Goal: Find specific page/section: Find specific page/section

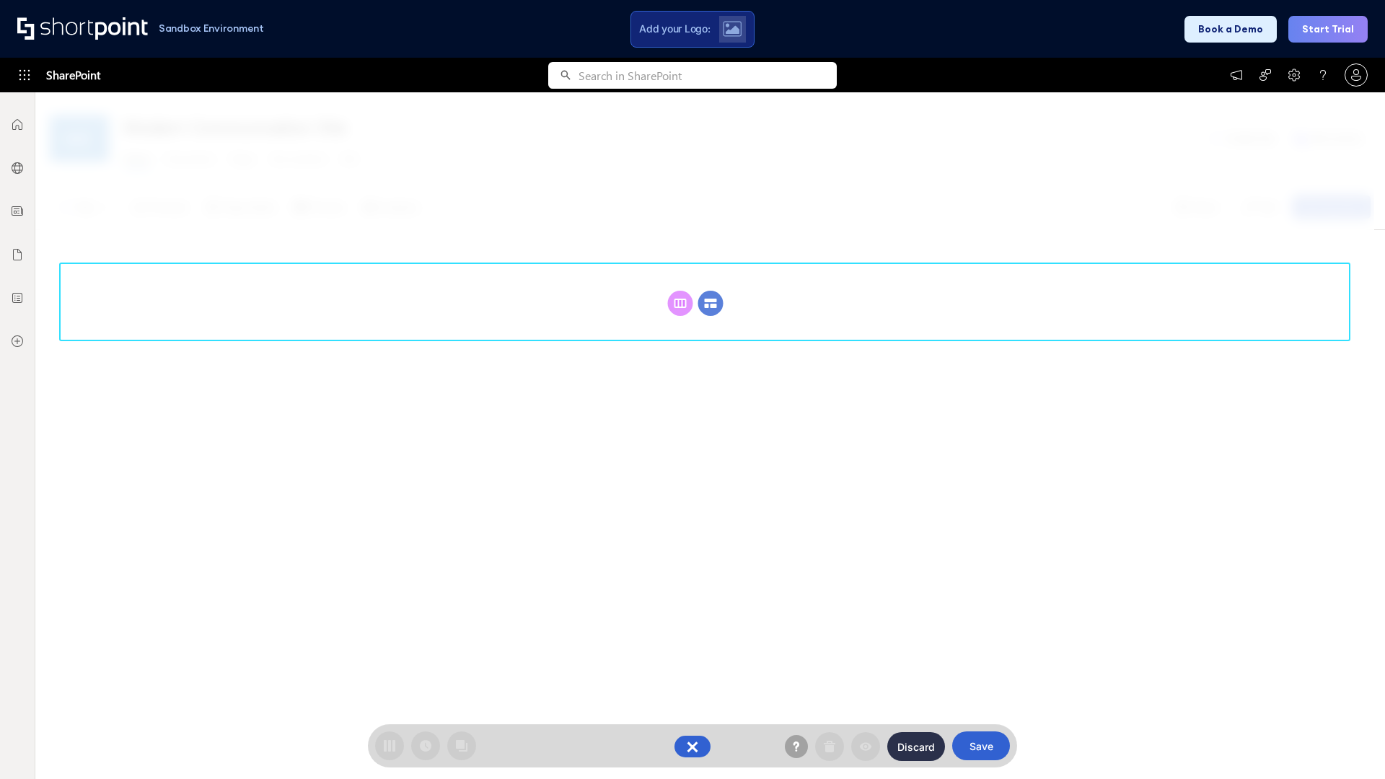
click at [711, 291] on circle at bounding box center [710, 303] width 25 height 25
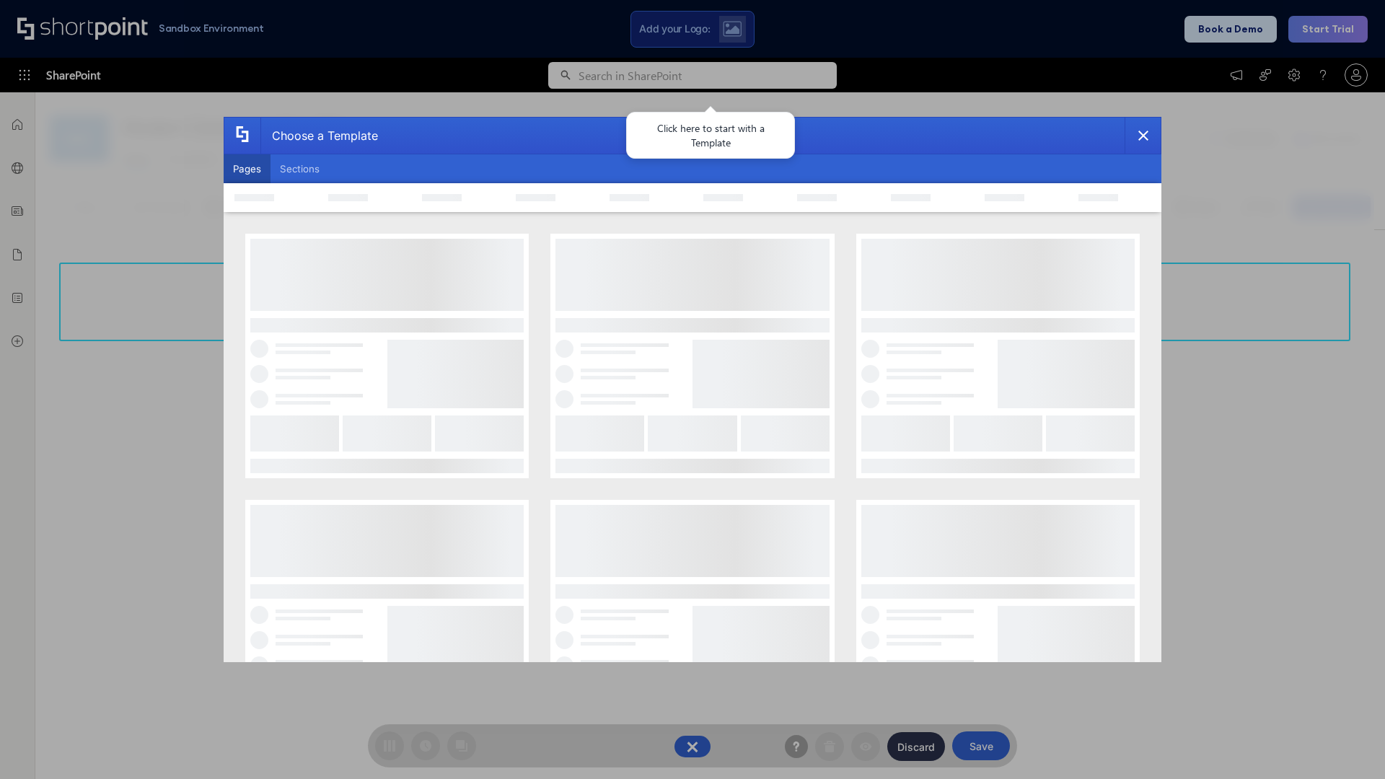
scroll to position [198, 0]
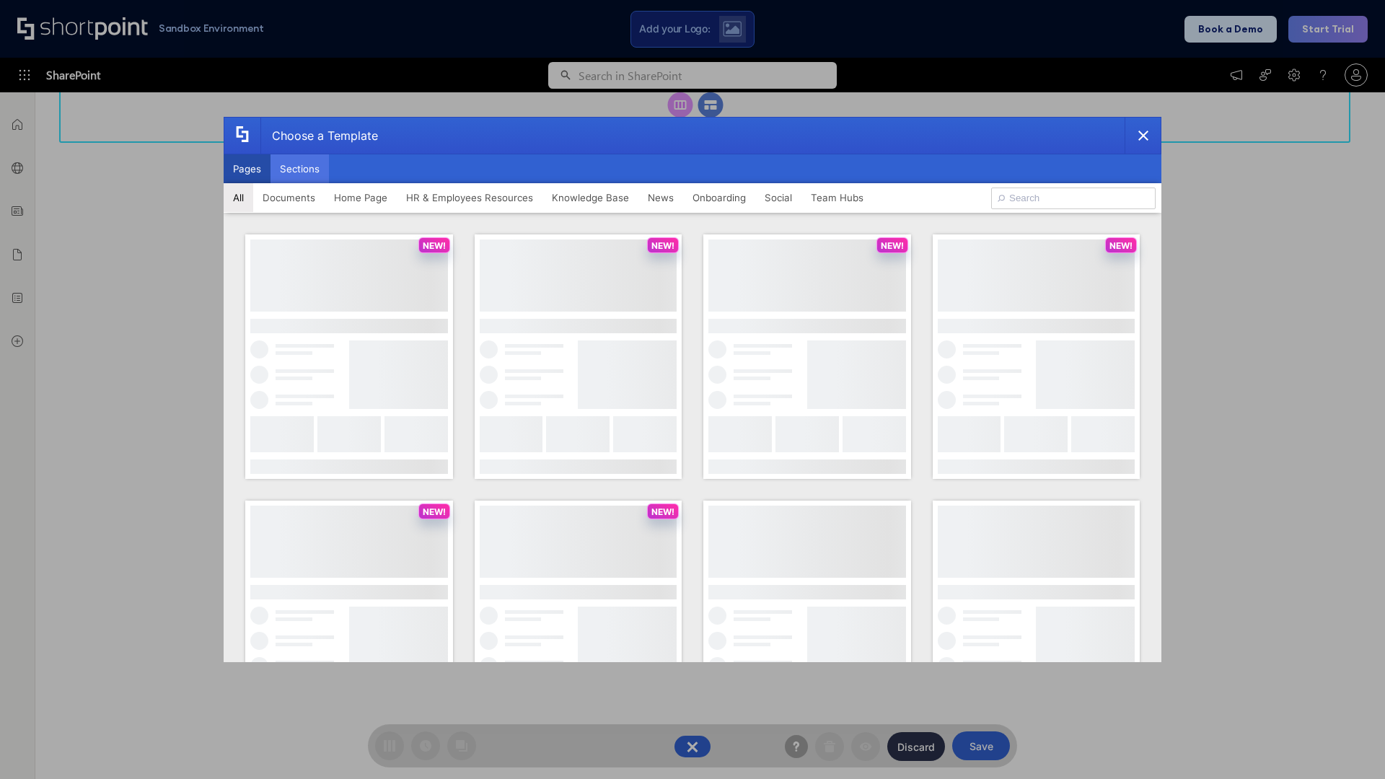
click at [299, 169] on button "Sections" at bounding box center [299, 168] width 58 height 29
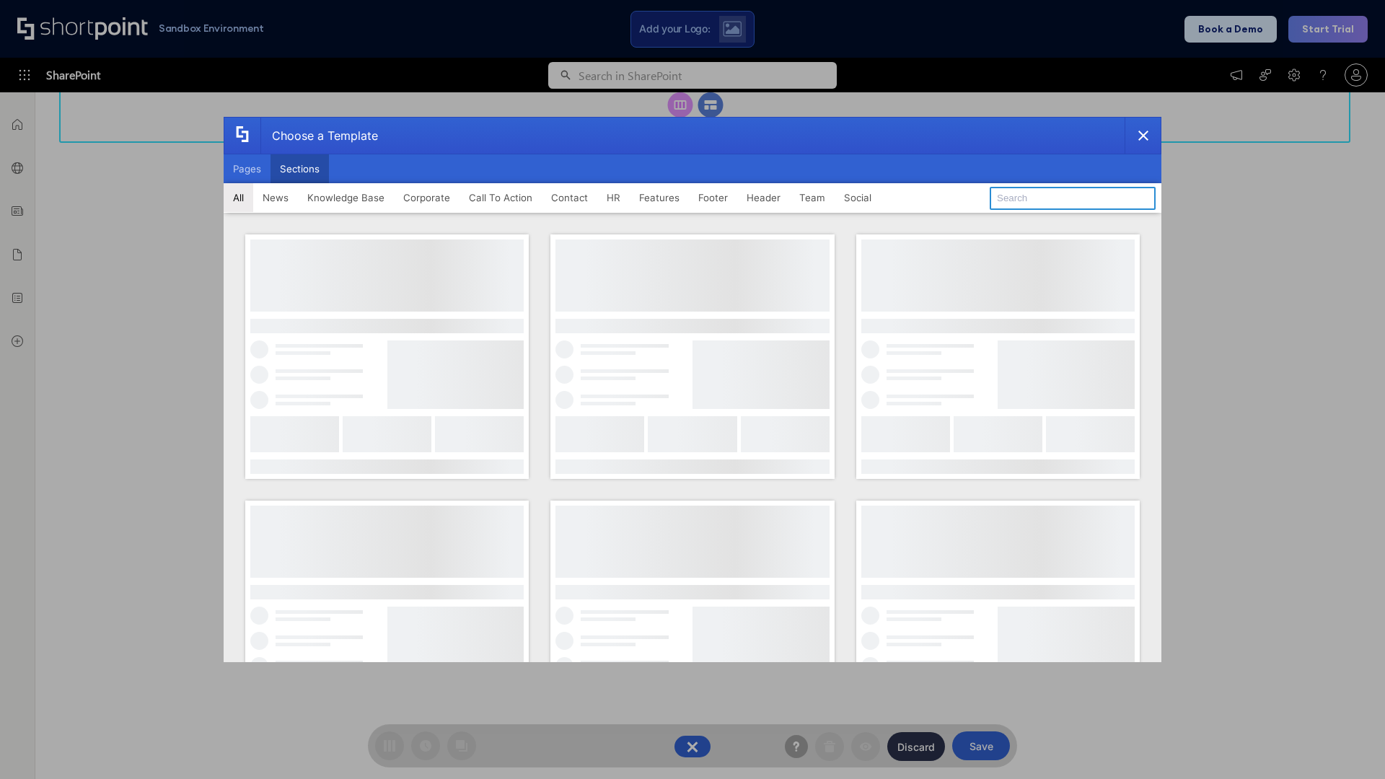
type input "HR Hub"
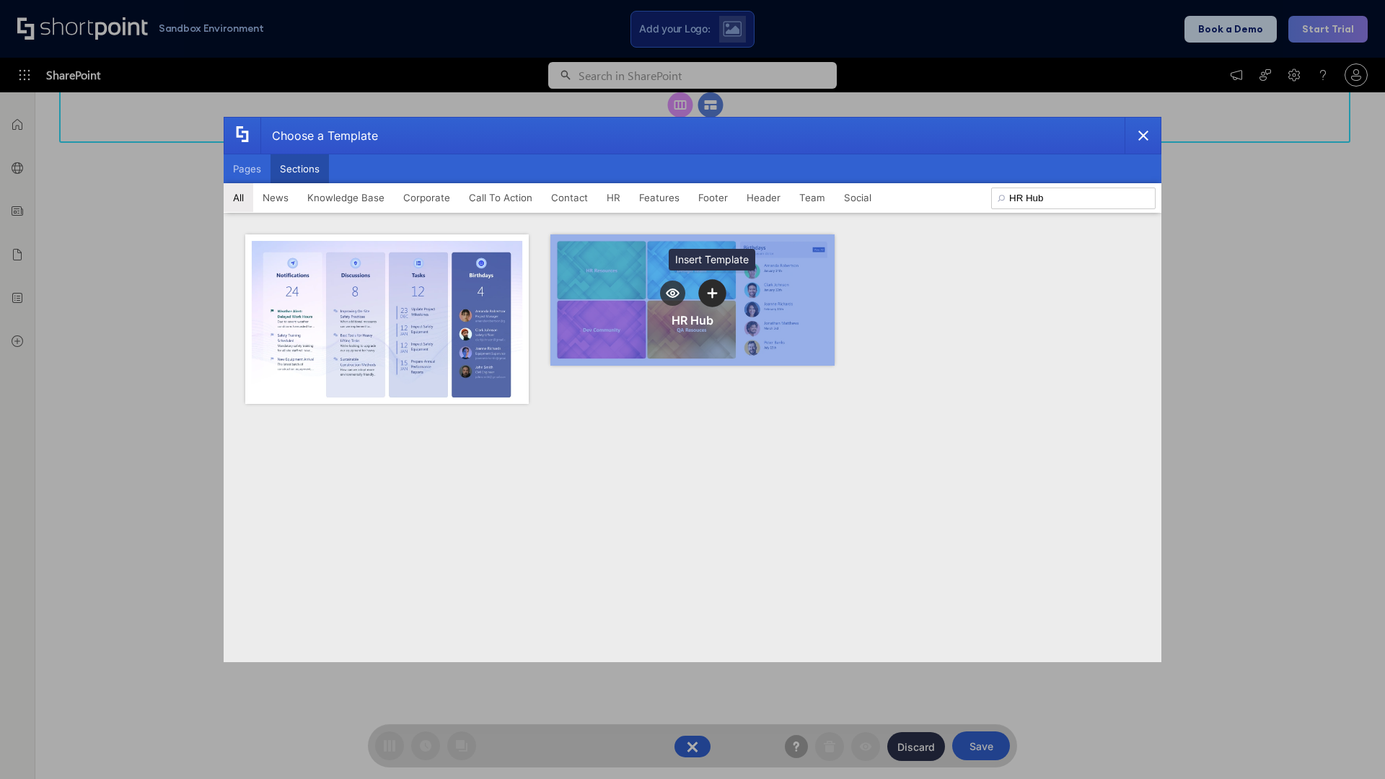
click at [712, 293] on icon "template selector" at bounding box center [712, 293] width 10 height 10
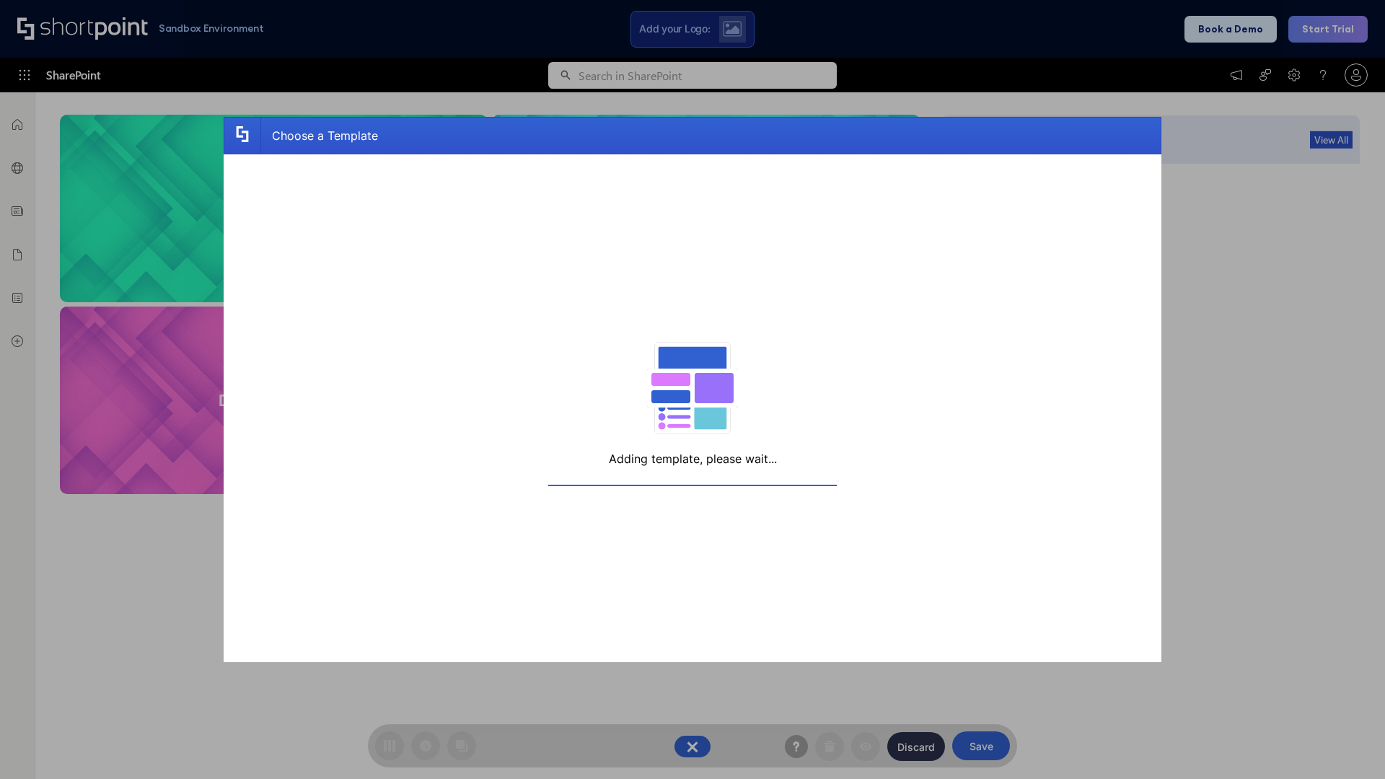
scroll to position [230, 0]
